Goal: Task Accomplishment & Management: Use online tool/utility

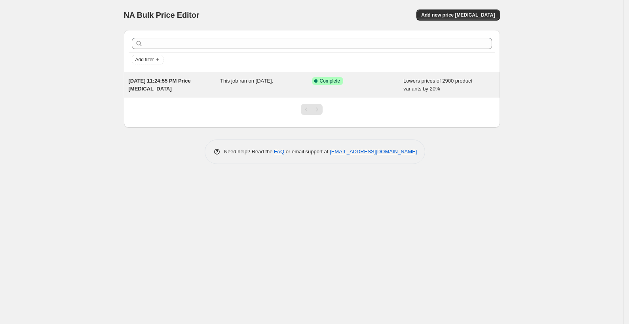
click at [444, 94] on div "[DATE] 11:24:55 PM Price [MEDICAL_DATA] This job ran on [DATE]. Success Complet…" at bounding box center [312, 84] width 376 height 25
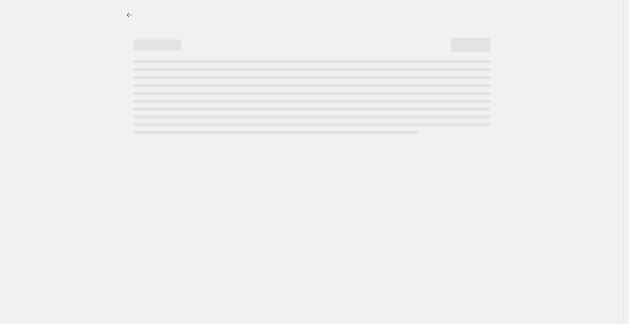
select select "percentage"
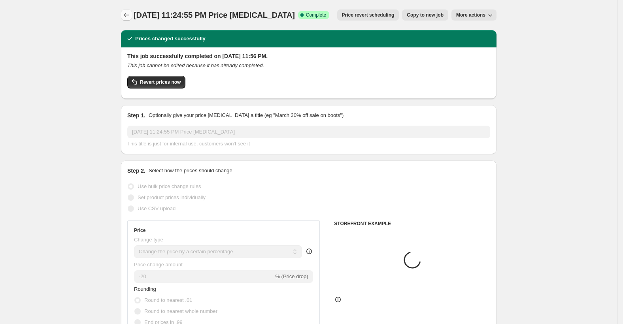
click at [127, 13] on icon "Price change jobs" at bounding box center [127, 15] width 8 height 8
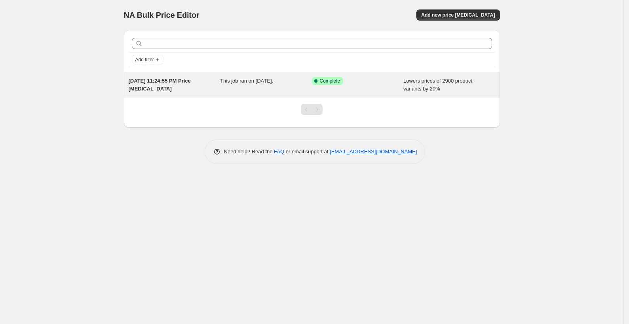
click at [208, 89] on div "[DATE] 11:24:55 PM Price [MEDICAL_DATA]" at bounding box center [175, 85] width 92 height 16
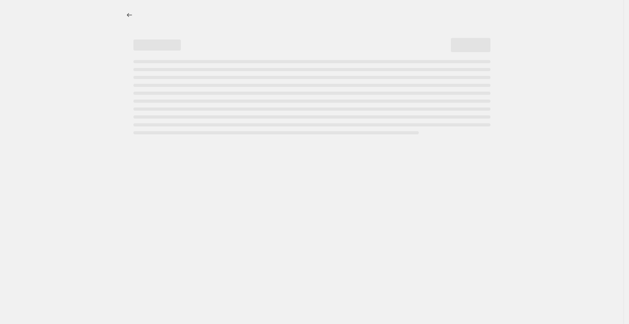
select select "percentage"
